Goal: Information Seeking & Learning: Learn about a topic

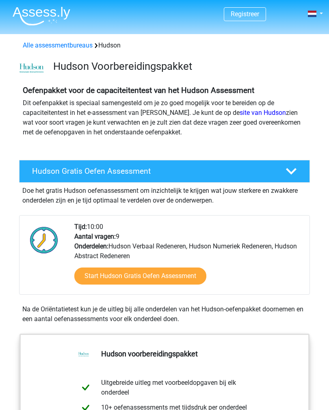
click at [184, 276] on link "Start Hudson Gratis Oefen Assessment" at bounding box center [140, 275] width 132 height 17
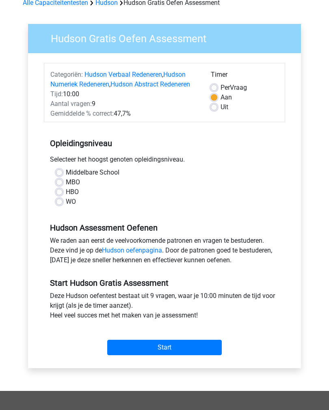
click at [188, 349] on input "Start" at bounding box center [164, 347] width 114 height 15
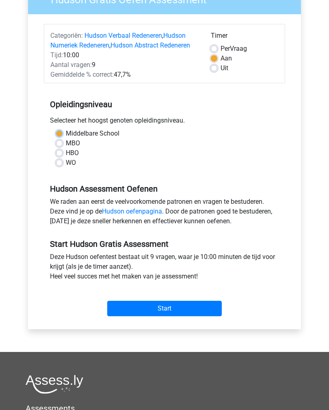
scroll to position [84, 0]
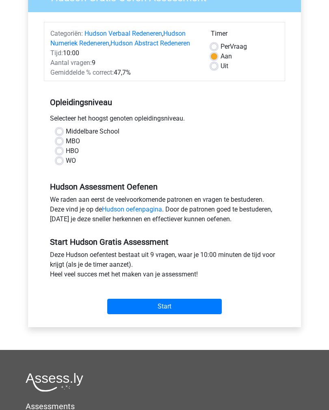
click at [180, 309] on input "Start" at bounding box center [164, 306] width 114 height 15
click at [234, 143] on div "MBO" at bounding box center [164, 141] width 217 height 10
click at [131, 209] on link "Hudson oefenpagina" at bounding box center [132, 209] width 60 height 8
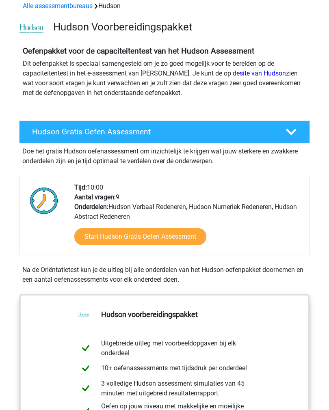
scroll to position [41, 0]
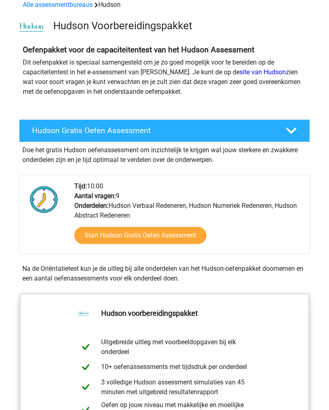
click at [176, 236] on link "Start Hudson Gratis Oefen Assessment" at bounding box center [140, 235] width 132 height 17
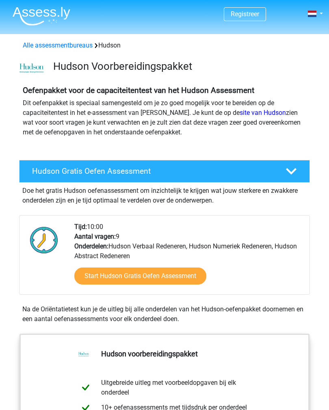
scroll to position [53, 0]
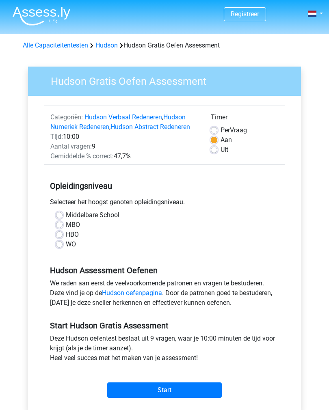
click at [75, 237] on label "HBO" at bounding box center [72, 235] width 13 height 10
click at [62, 237] on input "HBO" at bounding box center [59, 234] width 6 height 8
radio input "true"
click at [188, 389] on input "Start" at bounding box center [164, 389] width 114 height 15
